Goal: Transaction & Acquisition: Purchase product/service

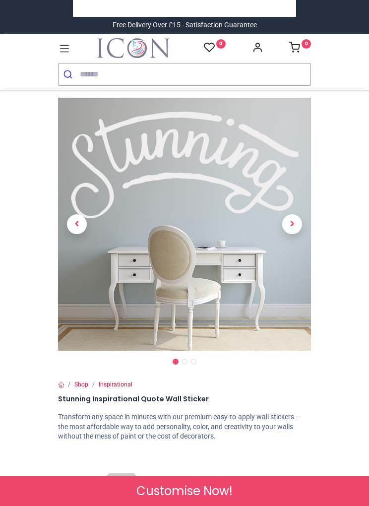
click at [70, 51] on icon at bounding box center [64, 48] width 13 height 13
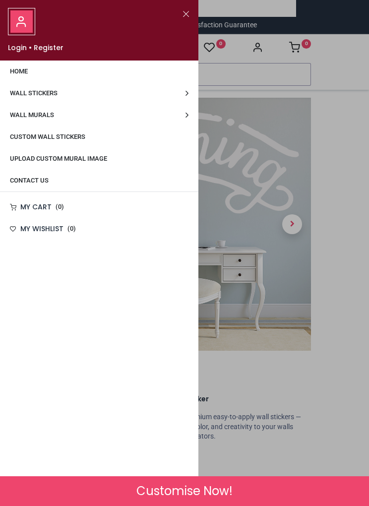
click at [187, 95] on link "Wall Stickers" at bounding box center [99, 93] width 198 height 22
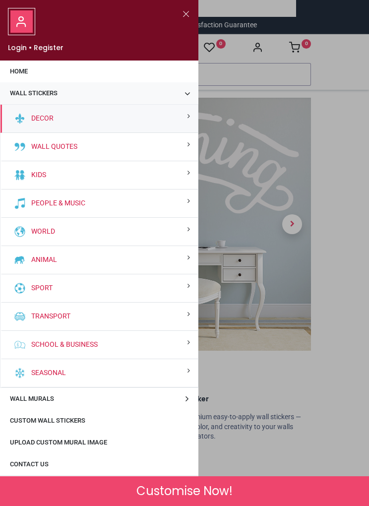
click at [186, 202] on div "People & Music" at bounding box center [98, 203] width 197 height 28
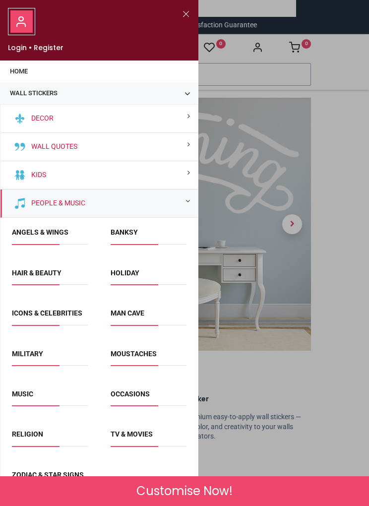
click at [182, 147] on div "Wall Quotes" at bounding box center [98, 147] width 197 height 28
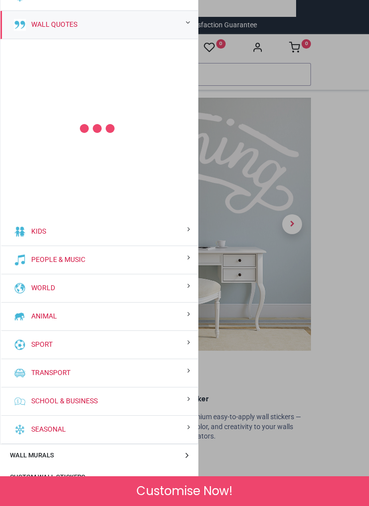
scroll to position [133, 0]
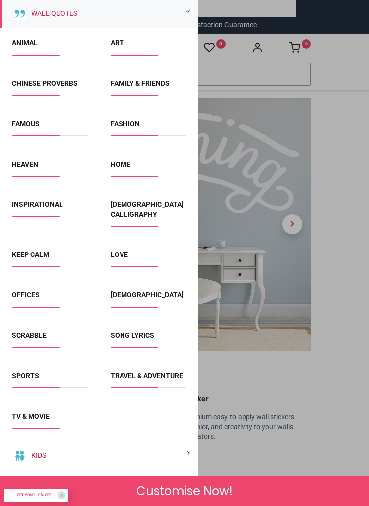
click at [131, 335] on link "Song Lyrics" at bounding box center [133, 335] width 44 height 8
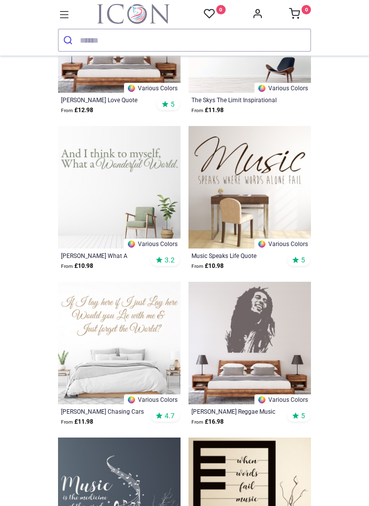
scroll to position [208, 0]
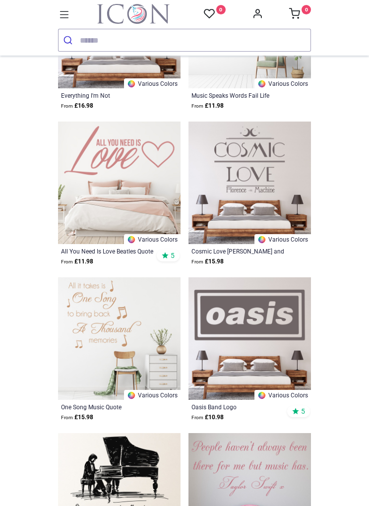
scroll to position [1641, 0]
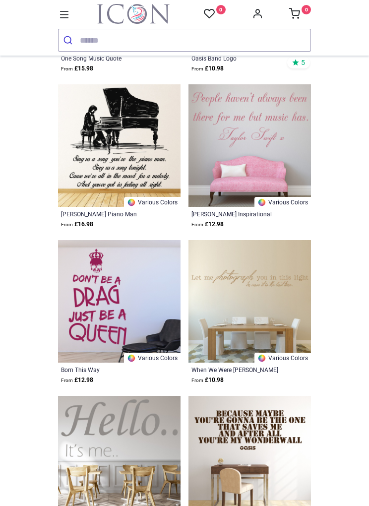
scroll to position [1988, 0]
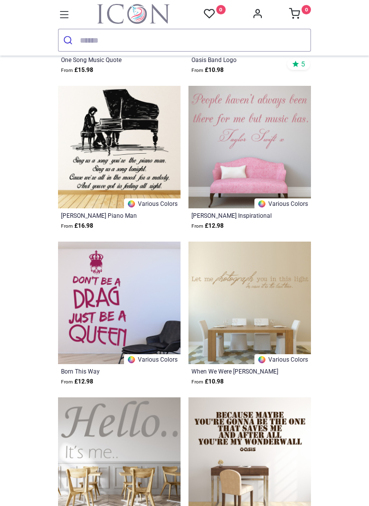
click at [131, 305] on img at bounding box center [119, 303] width 123 height 123
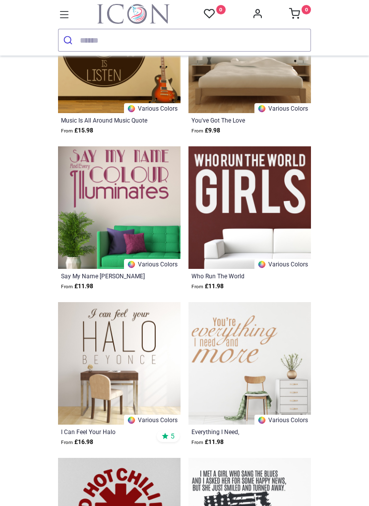
scroll to position [3175, 0]
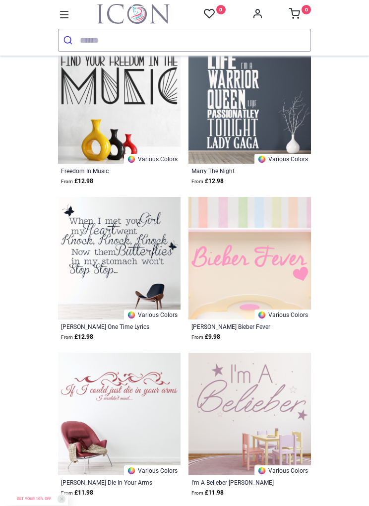
scroll to position [8419, 0]
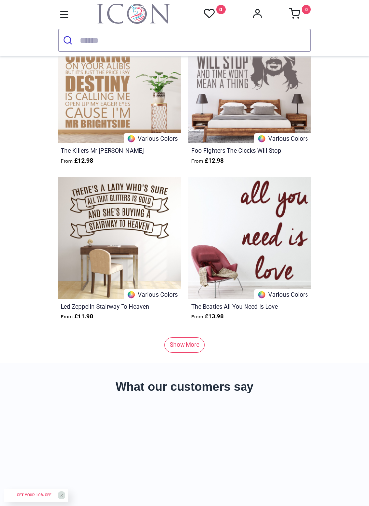
scroll to position [10777, 0]
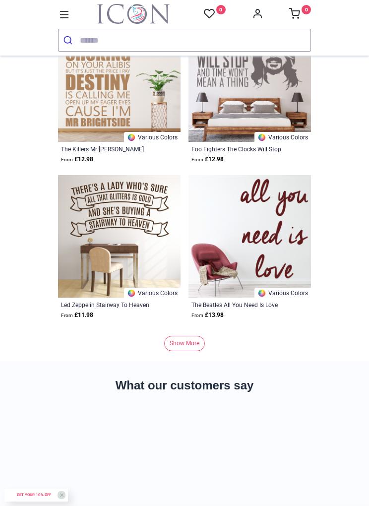
click at [193, 339] on link "Show More" at bounding box center [184, 343] width 41 height 15
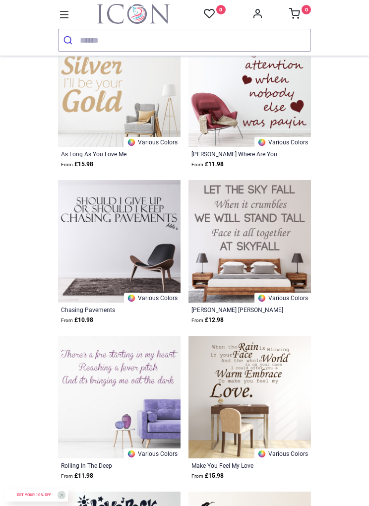
scroll to position [12175, 0]
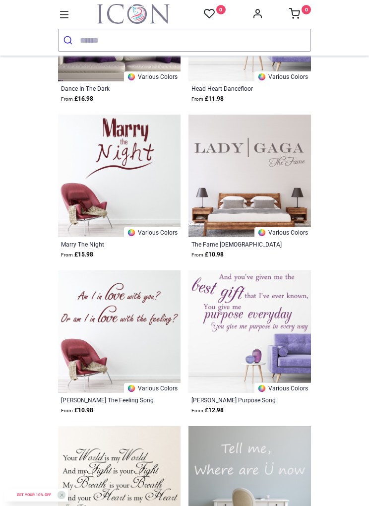
scroll to position [16135, 0]
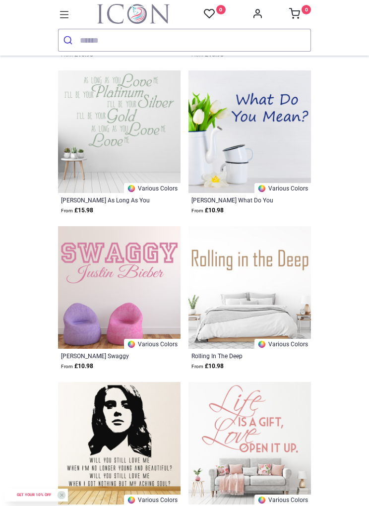
scroll to position [19753, 0]
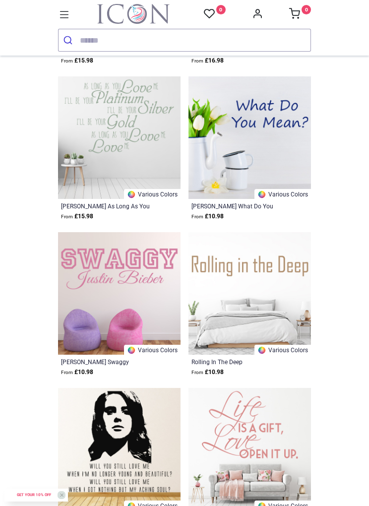
click at [66, 18] on icon at bounding box center [64, 14] width 9 height 7
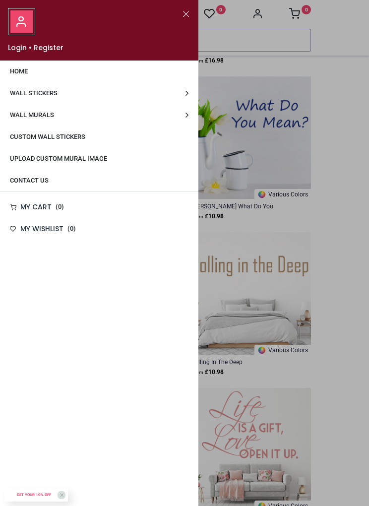
click at [187, 99] on link "Wall Stickers" at bounding box center [99, 93] width 198 height 22
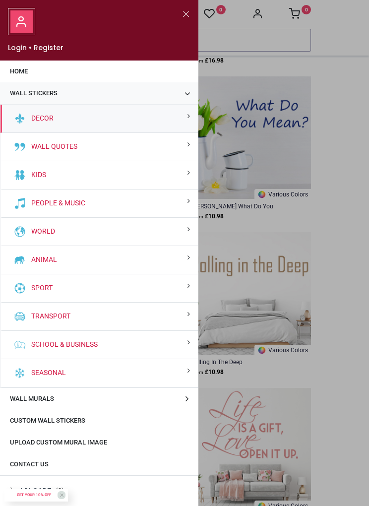
click at [184, 150] on div "Wall Quotes" at bounding box center [98, 147] width 197 height 28
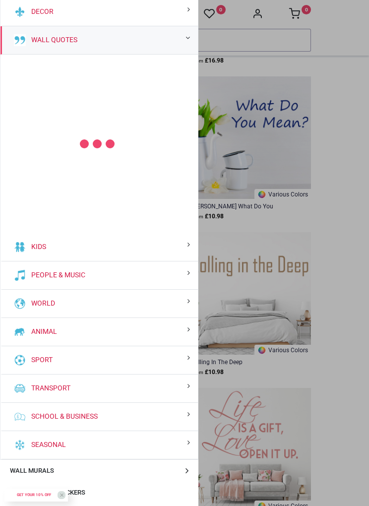
scroll to position [133, 0]
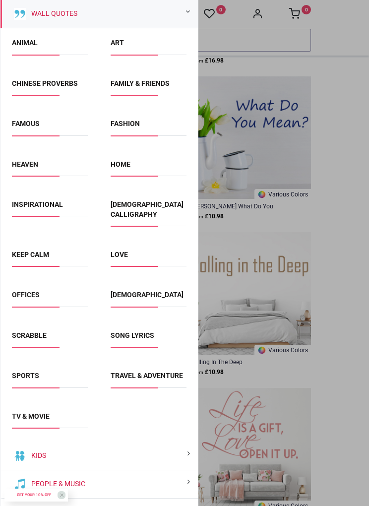
click at [44, 420] on link "TV & Movie" at bounding box center [31, 416] width 38 height 8
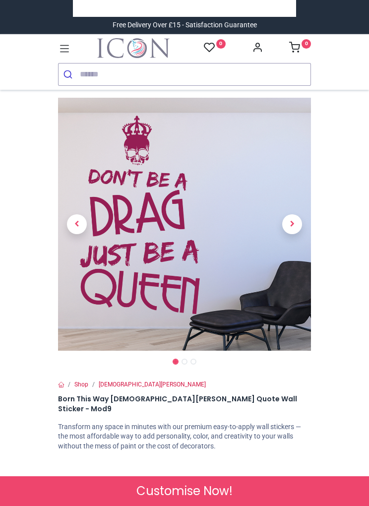
click at [291, 224] on span "Next" at bounding box center [292, 224] width 20 height 20
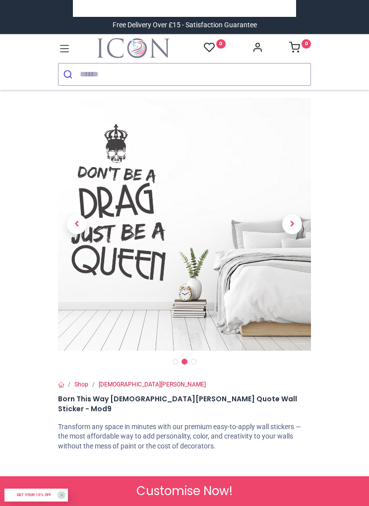
click at [292, 226] on span "Next" at bounding box center [292, 224] width 20 height 20
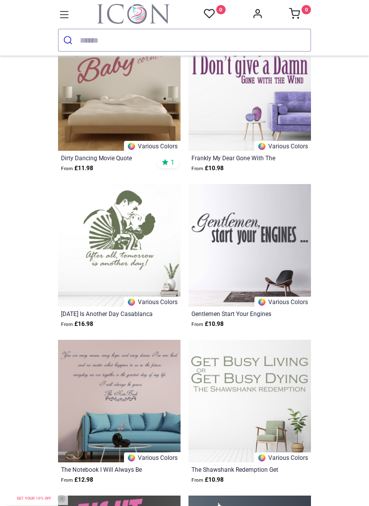
scroll to position [1276, 0]
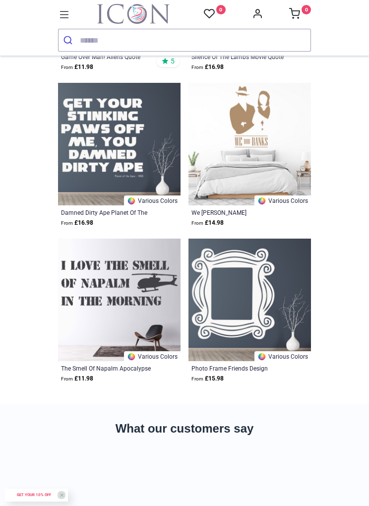
scroll to position [2300, 0]
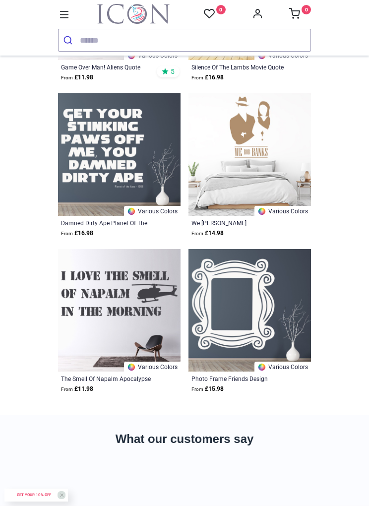
click at [64, 21] on icon at bounding box center [64, 14] width 13 height 13
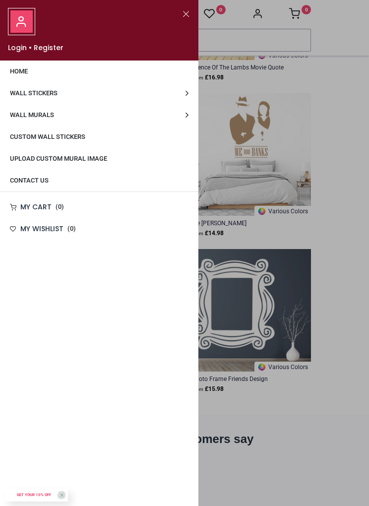
click at [74, 138] on span "Custom Wall Stickers" at bounding box center [47, 136] width 75 height 7
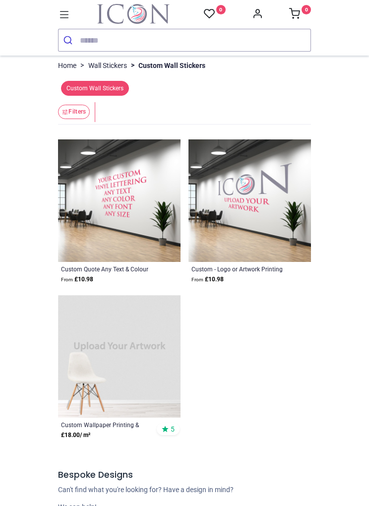
scroll to position [115, 0]
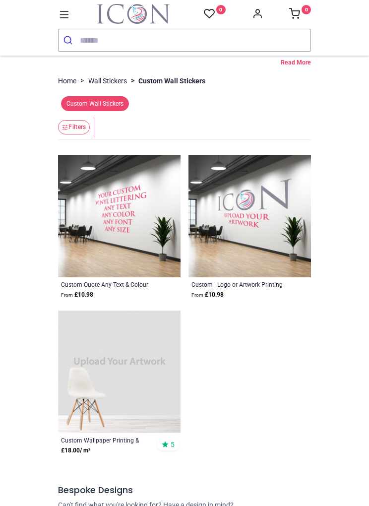
click at [150, 203] on img at bounding box center [119, 216] width 123 height 123
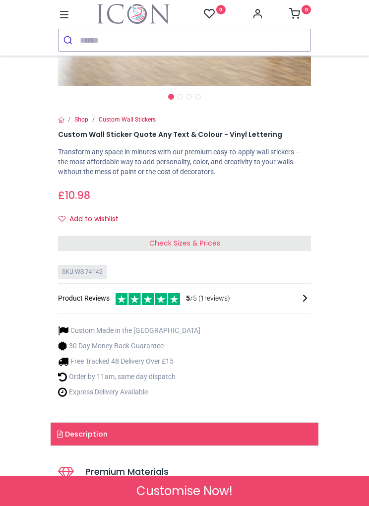
scroll to position [235, 0]
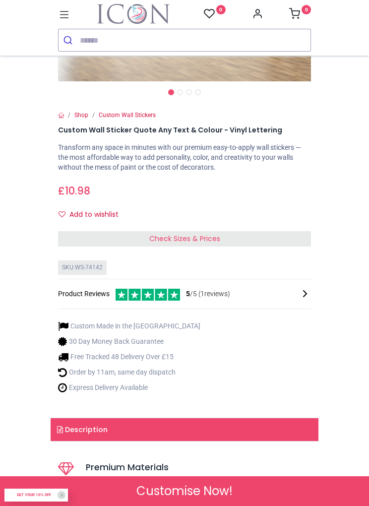
click at [202, 239] on span "Check Sizes & Prices" at bounding box center [184, 239] width 71 height 10
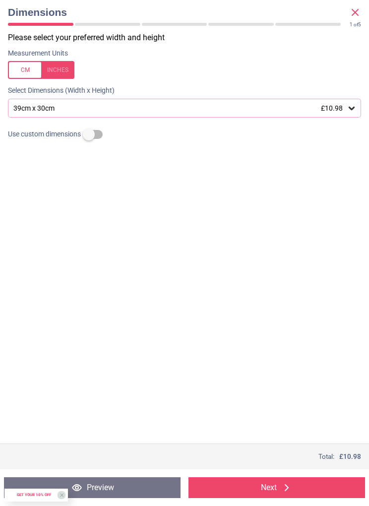
click at [342, 108] on span "£10.98" at bounding box center [332, 108] width 22 height 8
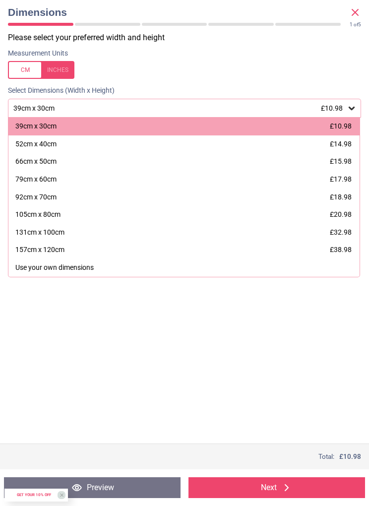
click at [194, 457] on div "Total: £ 10.98" at bounding box center [184, 456] width 353 height 9
click at [350, 18] on icon at bounding box center [355, 12] width 12 height 12
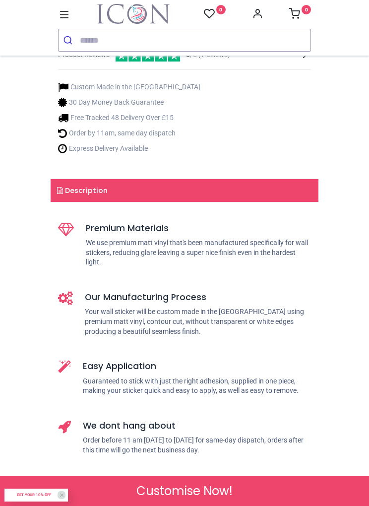
scroll to position [464, 0]
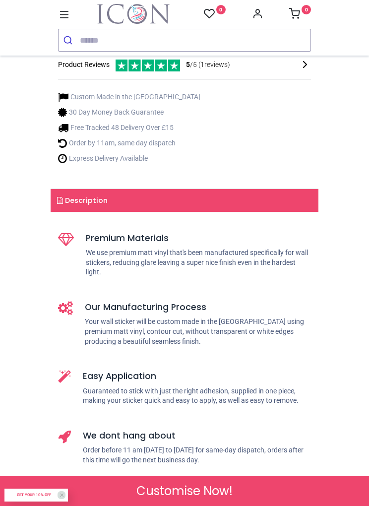
click at [104, 203] on link "Description" at bounding box center [185, 200] width 268 height 23
click at [94, 197] on link "Description" at bounding box center [185, 200] width 268 height 23
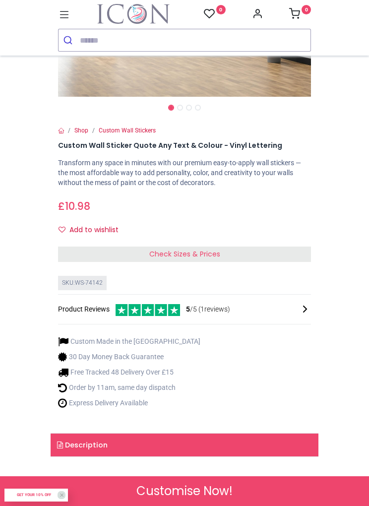
scroll to position [220, 0]
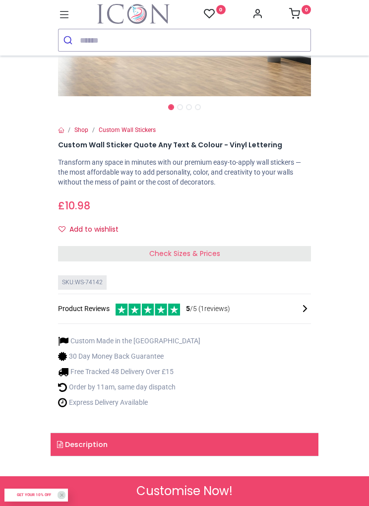
click at [87, 439] on link "Description" at bounding box center [185, 444] width 268 height 23
click at [65, 444] on link "Description" at bounding box center [185, 444] width 268 height 23
click at [231, 247] on div "Check Sizes & Prices" at bounding box center [184, 254] width 253 height 16
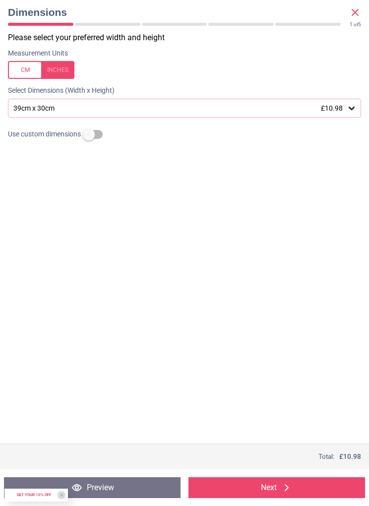
click at [89, 134] on label at bounding box center [89, 134] width 0 height 0
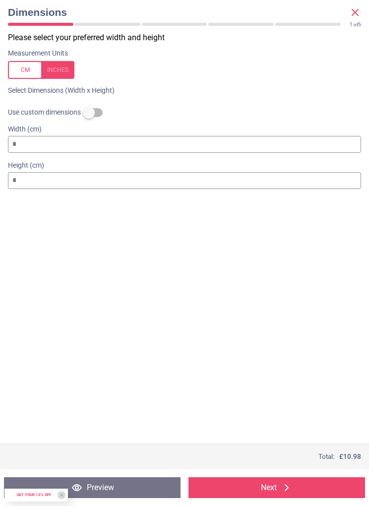
type input "*"
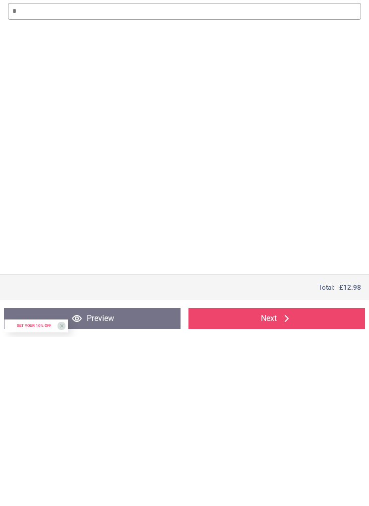
type input "***"
click at [140, 477] on button "Preview" at bounding box center [92, 487] width 177 height 21
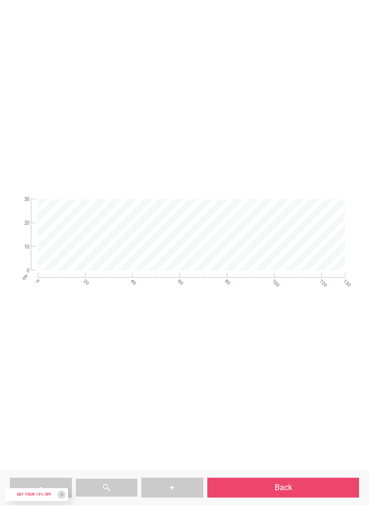
click at [193, 241] on div at bounding box center [192, 235] width 304 height 70
click at [192, 248] on div at bounding box center [192, 235] width 304 height 70
click at [194, 240] on div at bounding box center [192, 235] width 304 height 70
click at [190, 242] on div at bounding box center [192, 235] width 304 height 70
click at [197, 231] on div at bounding box center [192, 235] width 304 height 70
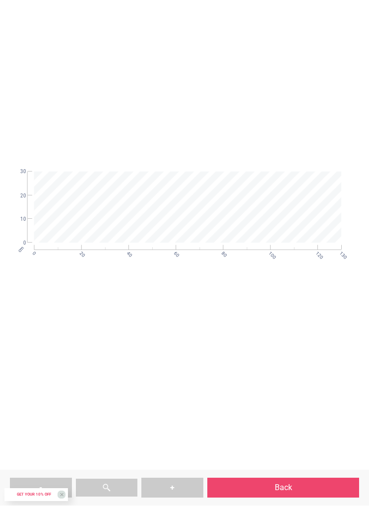
click at [194, 212] on div at bounding box center [188, 207] width 304 height 70
click at [194, 214] on div at bounding box center [188, 207] width 304 height 70
click at [165, 196] on div at bounding box center [188, 207] width 304 height 70
click at [202, 245] on div at bounding box center [199, 241] width 304 height 70
click at [177, 407] on div ".cls-1 { fill: #fff; stroke-width: 0px; } cm 0 20 40 60 80 100 120 130 0 10 20 …" at bounding box center [199, 423] width 338 height 435
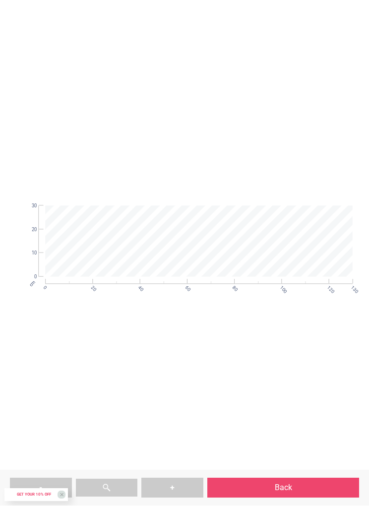
click at [180, 486] on button "+" at bounding box center [172, 488] width 62 height 20
click at [106, 495] on button at bounding box center [107, 488] width 62 height 18
click at [56, 483] on button "-" at bounding box center [41, 488] width 62 height 20
click at [170, 482] on button "+" at bounding box center [172, 488] width 62 height 20
click at [220, 243] on div at bounding box center [216, 238] width 331 height 76
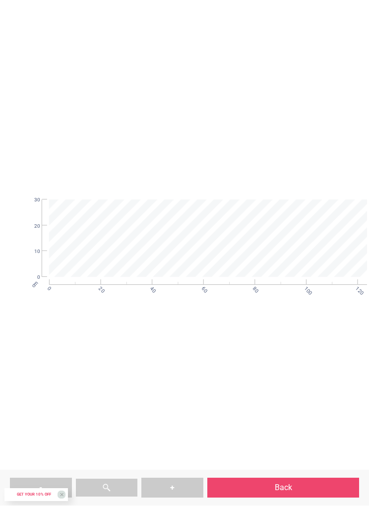
click at [226, 242] on div at bounding box center [216, 238] width 331 height 76
click at [227, 244] on div at bounding box center [216, 238] width 331 height 76
click at [271, 485] on button "Back" at bounding box center [283, 488] width 152 height 20
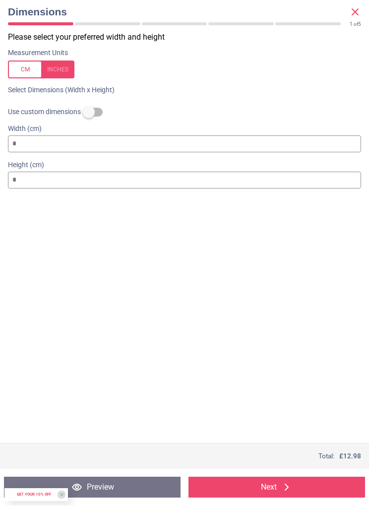
click at [272, 495] on button "Next" at bounding box center [276, 487] width 177 height 21
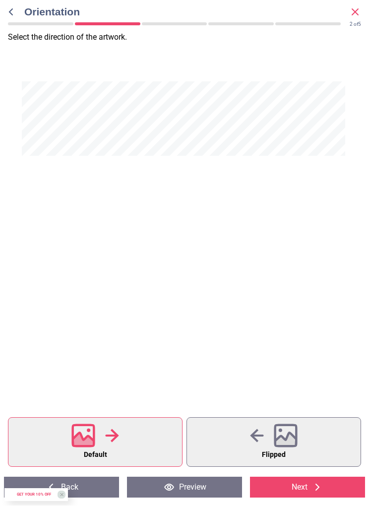
click at [185, 119] on div at bounding box center [184, 119] width 320 height 74
click at [191, 115] on div at bounding box center [184, 119] width 320 height 74
click at [294, 489] on button "Next" at bounding box center [307, 487] width 115 height 21
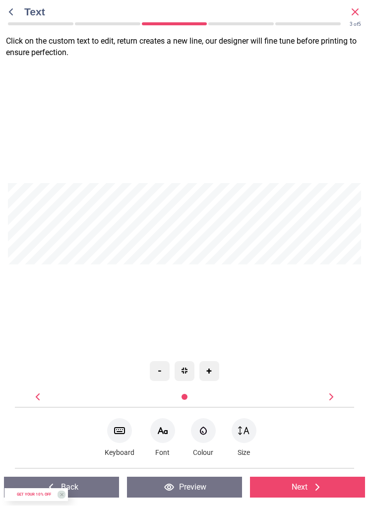
click at [190, 235] on div at bounding box center [185, 224] width 350 height 81
click at [190, 225] on textarea at bounding box center [185, 224] width 350 height 8
type textarea "**********"
click at [326, 304] on div "**********" at bounding box center [184, 223] width 353 height 323
click at [165, 437] on div at bounding box center [162, 431] width 25 height 25
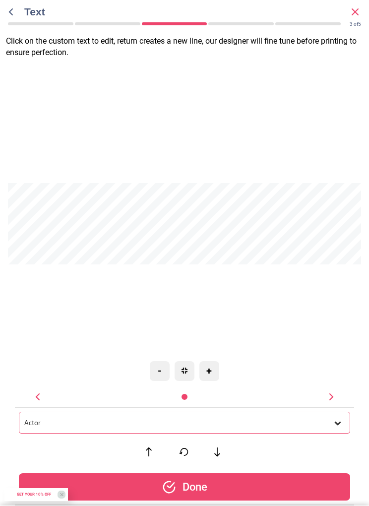
click at [338, 420] on icon at bounding box center [338, 424] width 10 height 10
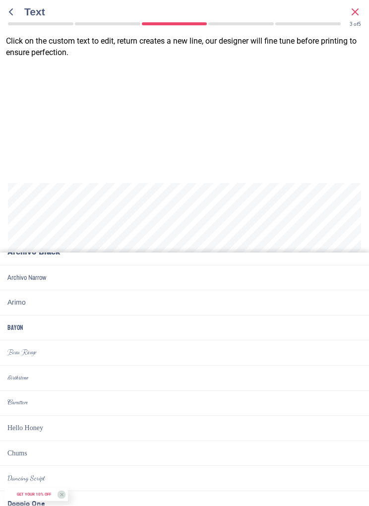
scroll to position [264, 0]
click at [220, 466] on li "Dancing Script" at bounding box center [184, 478] width 369 height 25
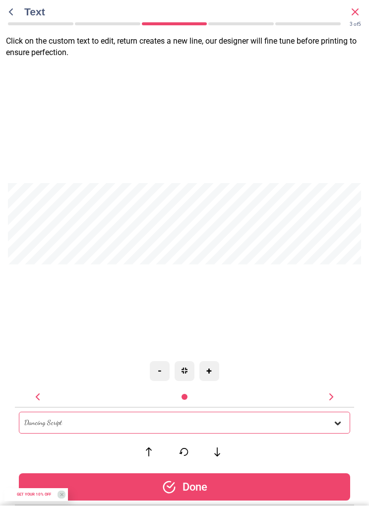
click at [276, 453] on div "test test" at bounding box center [184, 452] width 331 height 20
click at [257, 489] on div "Done" at bounding box center [184, 487] width 331 height 27
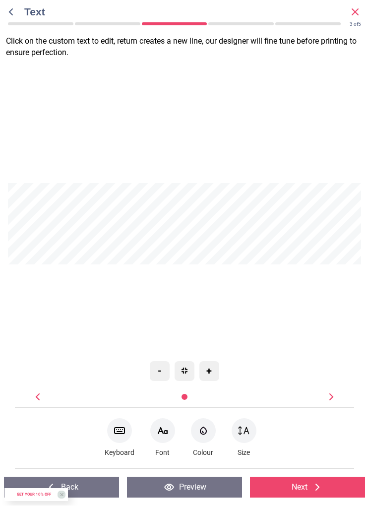
click at [212, 440] on div "Font-Color Colour" at bounding box center [203, 438] width 25 height 44
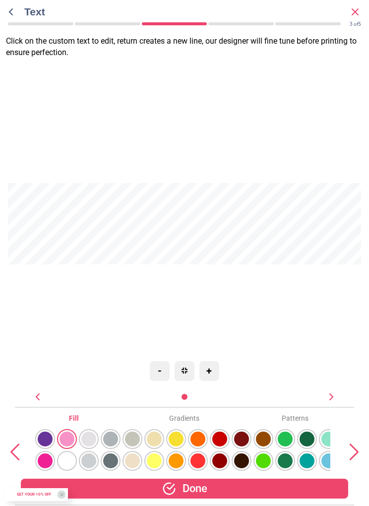
click at [53, 447] on div at bounding box center [45, 439] width 15 height 15
click at [311, 354] on div "**********" at bounding box center [184, 223] width 353 height 323
click at [270, 490] on div "Done" at bounding box center [184, 489] width 327 height 20
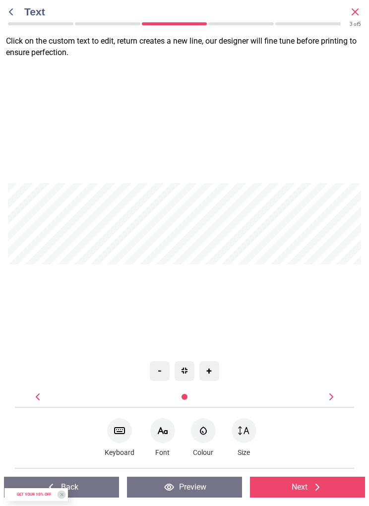
click at [124, 433] on icon at bounding box center [120, 431] width 12 height 12
click at [314, 320] on div "**********" at bounding box center [184, 223] width 353 height 323
click at [244, 436] on icon at bounding box center [244, 431] width 12 height 12
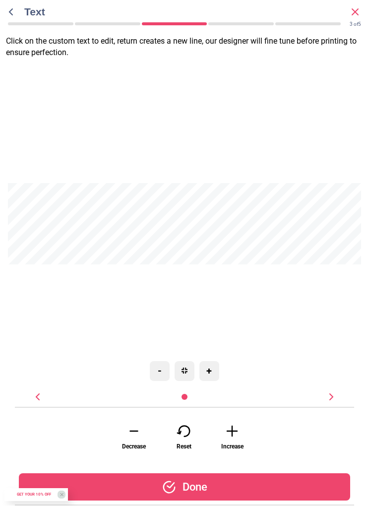
click at [234, 438] on icon at bounding box center [232, 431] width 20 height 15
click at [245, 495] on div "Done" at bounding box center [184, 487] width 331 height 27
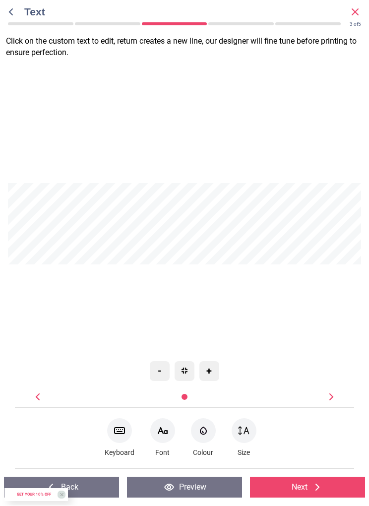
click at [301, 494] on button "Next" at bounding box center [307, 487] width 115 height 21
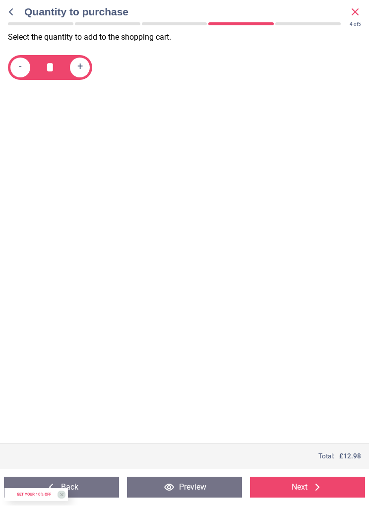
click at [297, 492] on button "Next" at bounding box center [307, 487] width 115 height 21
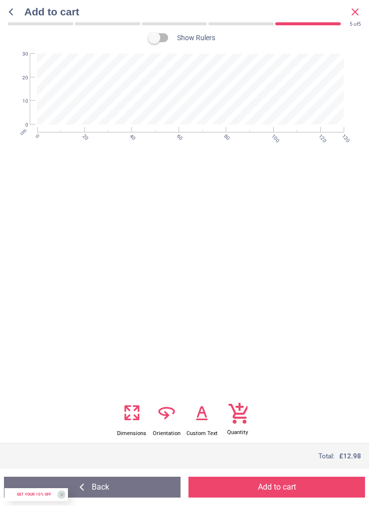
click at [280, 494] on button "Add to cart" at bounding box center [276, 487] width 177 height 21
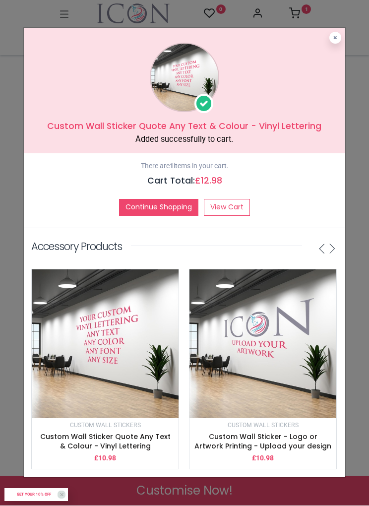
click at [333, 36] on button at bounding box center [335, 38] width 12 height 12
